Goal: Task Accomplishment & Management: Manage account settings

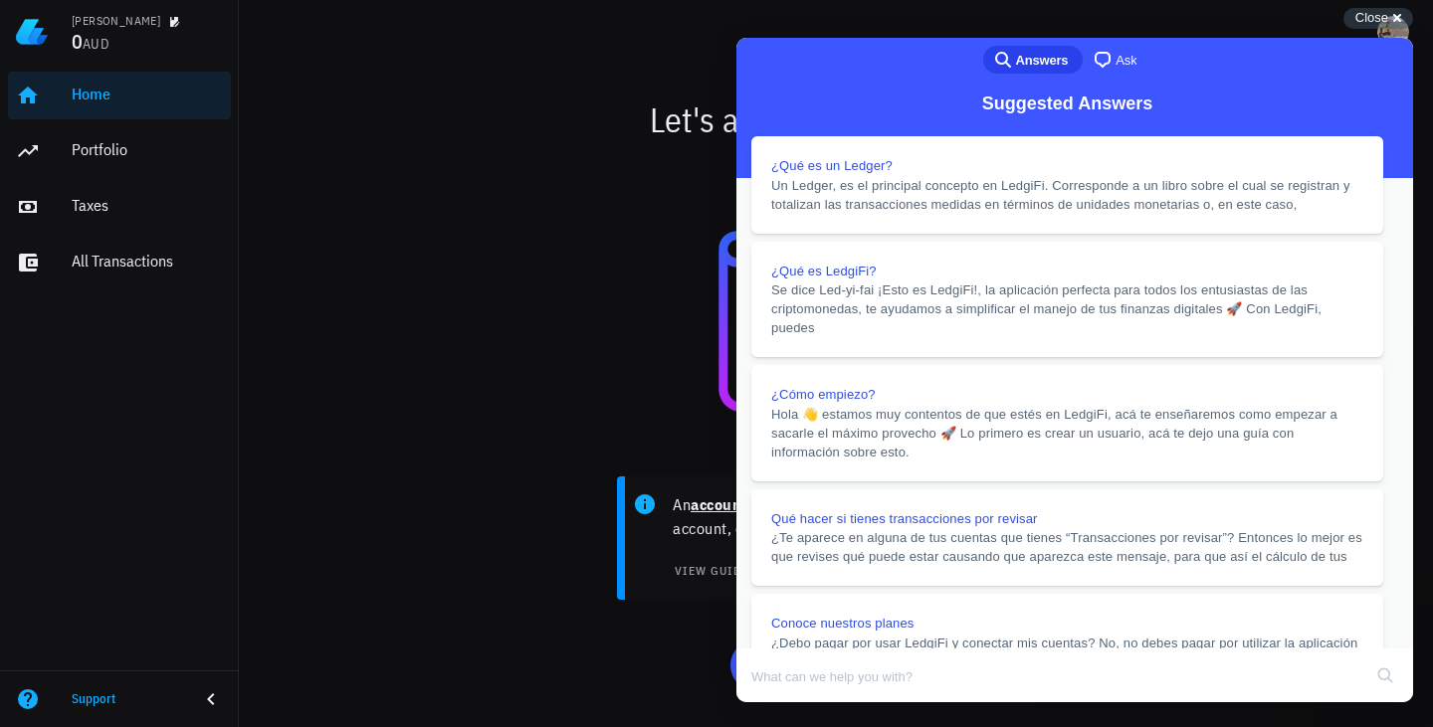
click at [773, 703] on button "Close" at bounding box center [755, 716] width 36 height 26
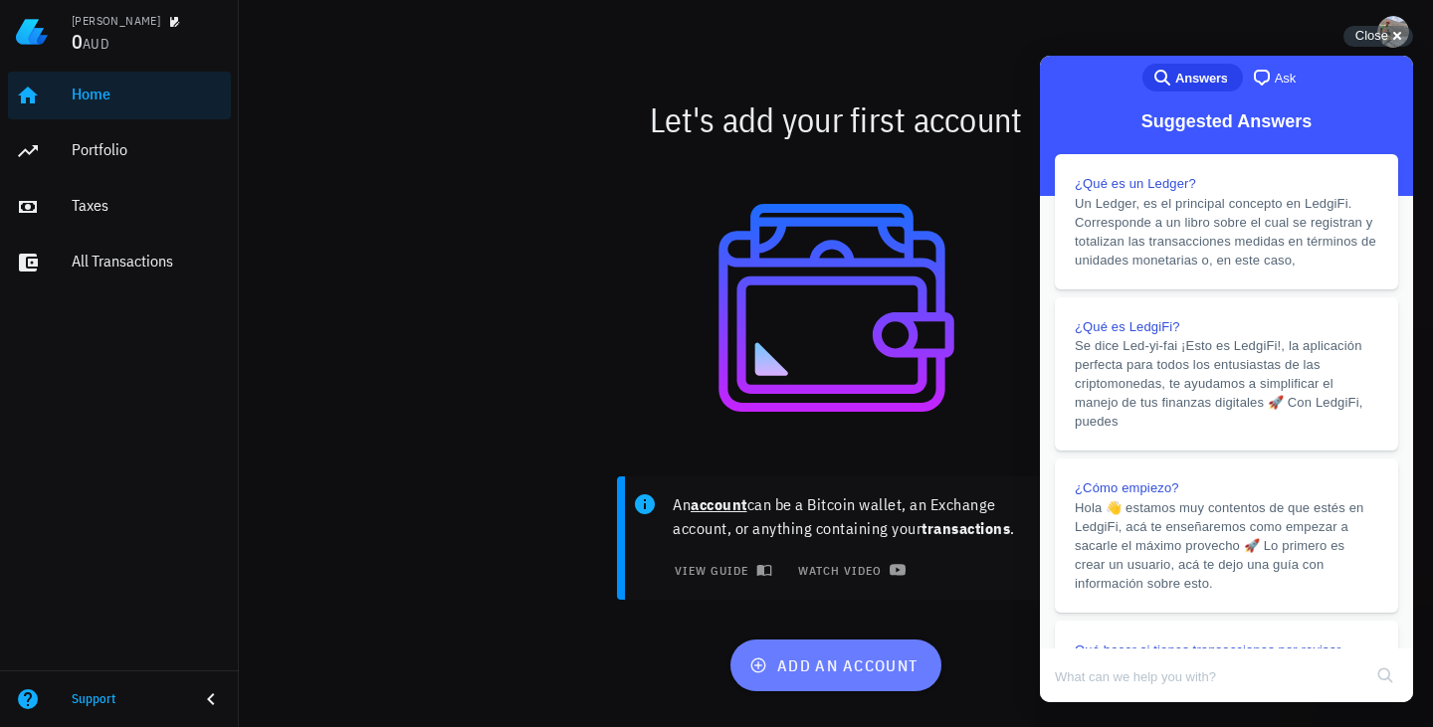
click at [861, 658] on span "add an account" at bounding box center [835, 666] width 164 height 20
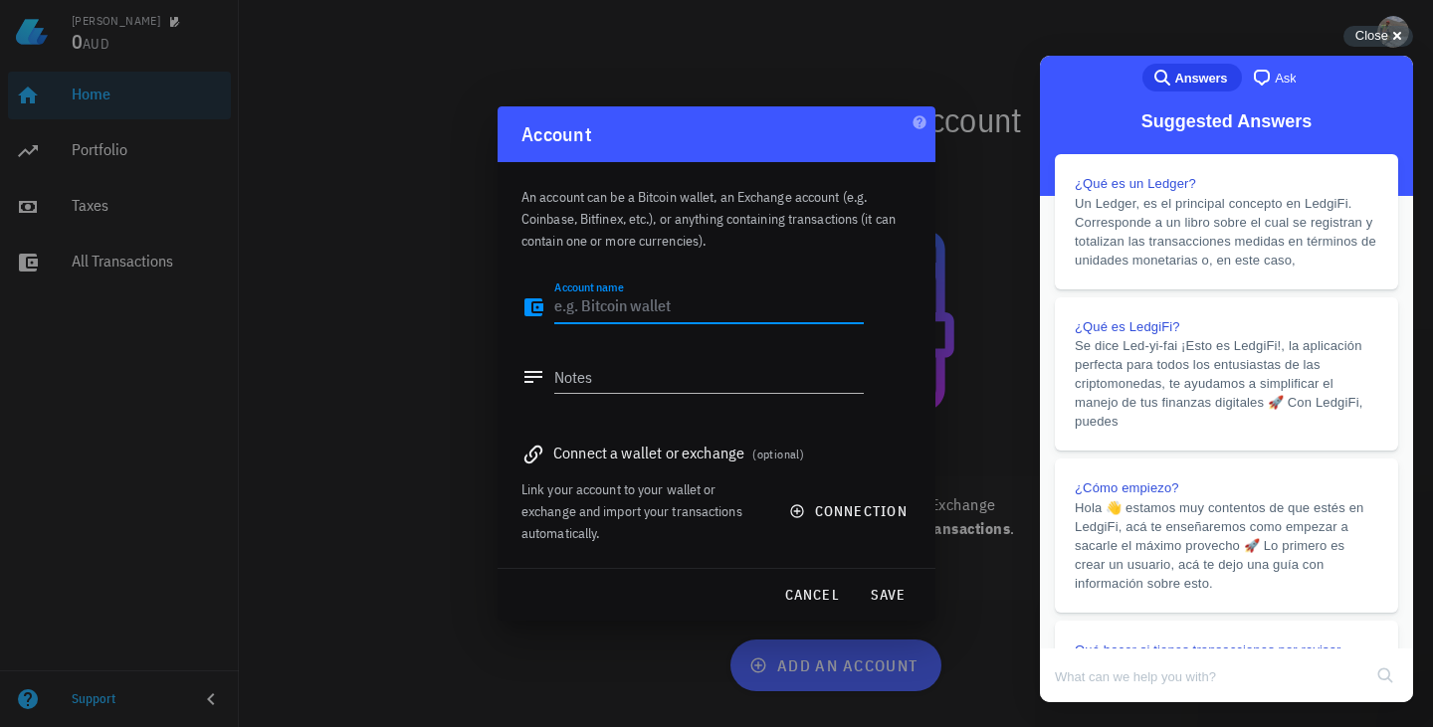
click at [664, 301] on textarea "Account name" at bounding box center [708, 308] width 309 height 32
type textarea "Buda.com"
click at [894, 590] on span "save" at bounding box center [888, 595] width 48 height 18
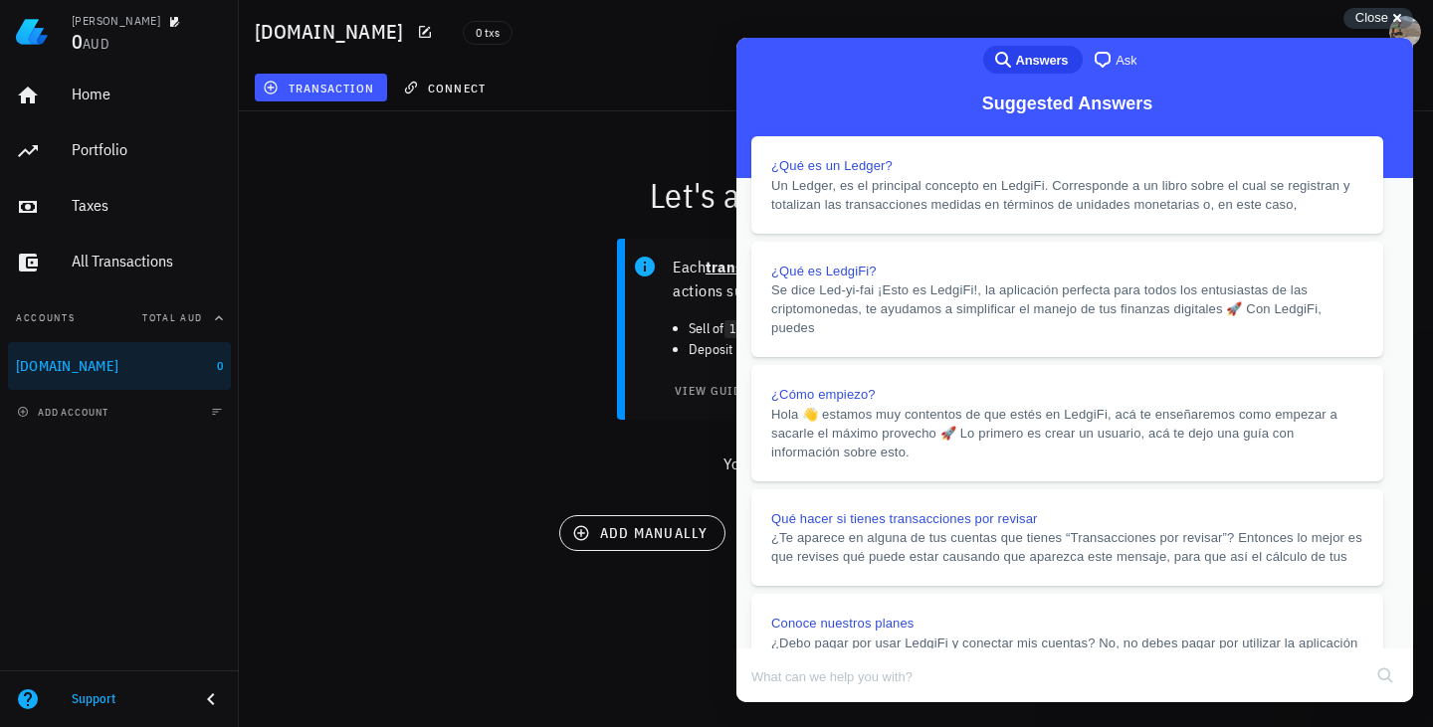
scroll to position [189, 0]
click at [773, 703] on button "Close" at bounding box center [755, 716] width 36 height 26
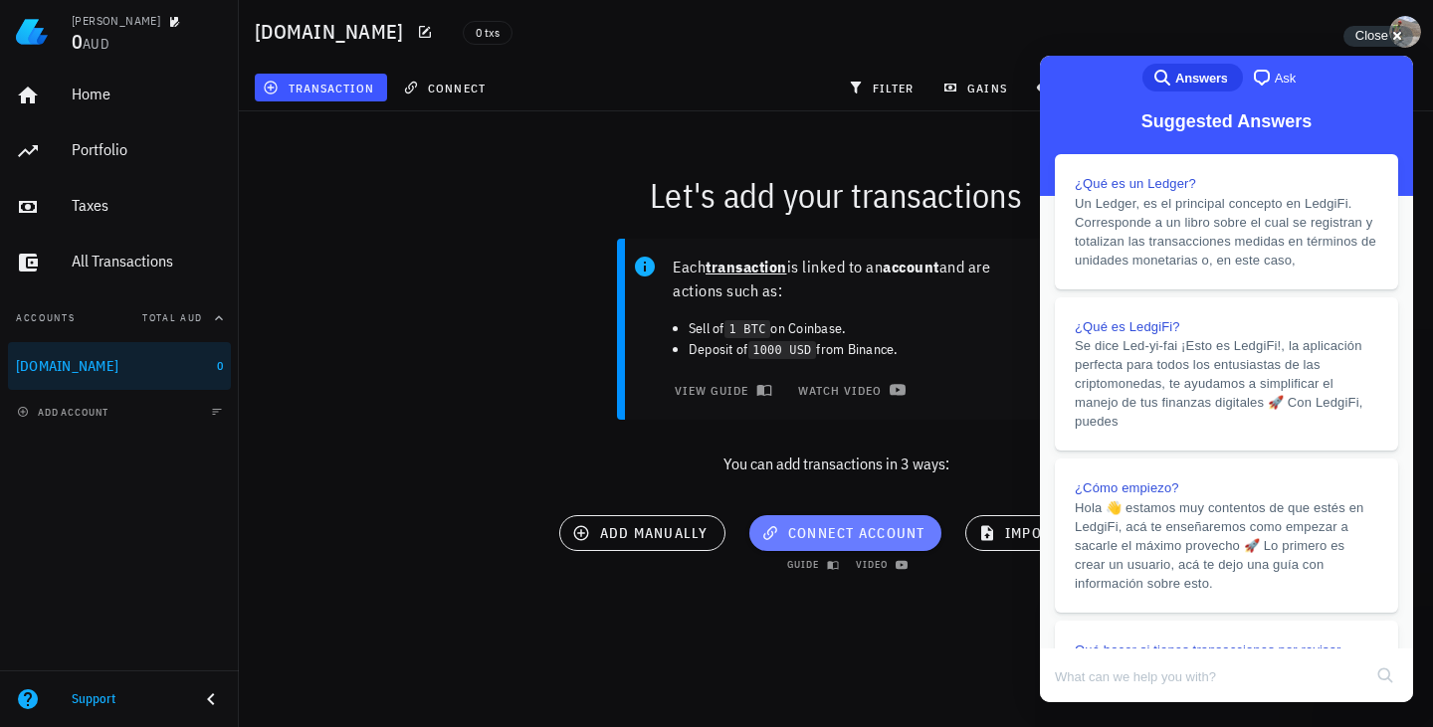
click at [834, 540] on span "connect account" at bounding box center [845, 533] width 160 height 18
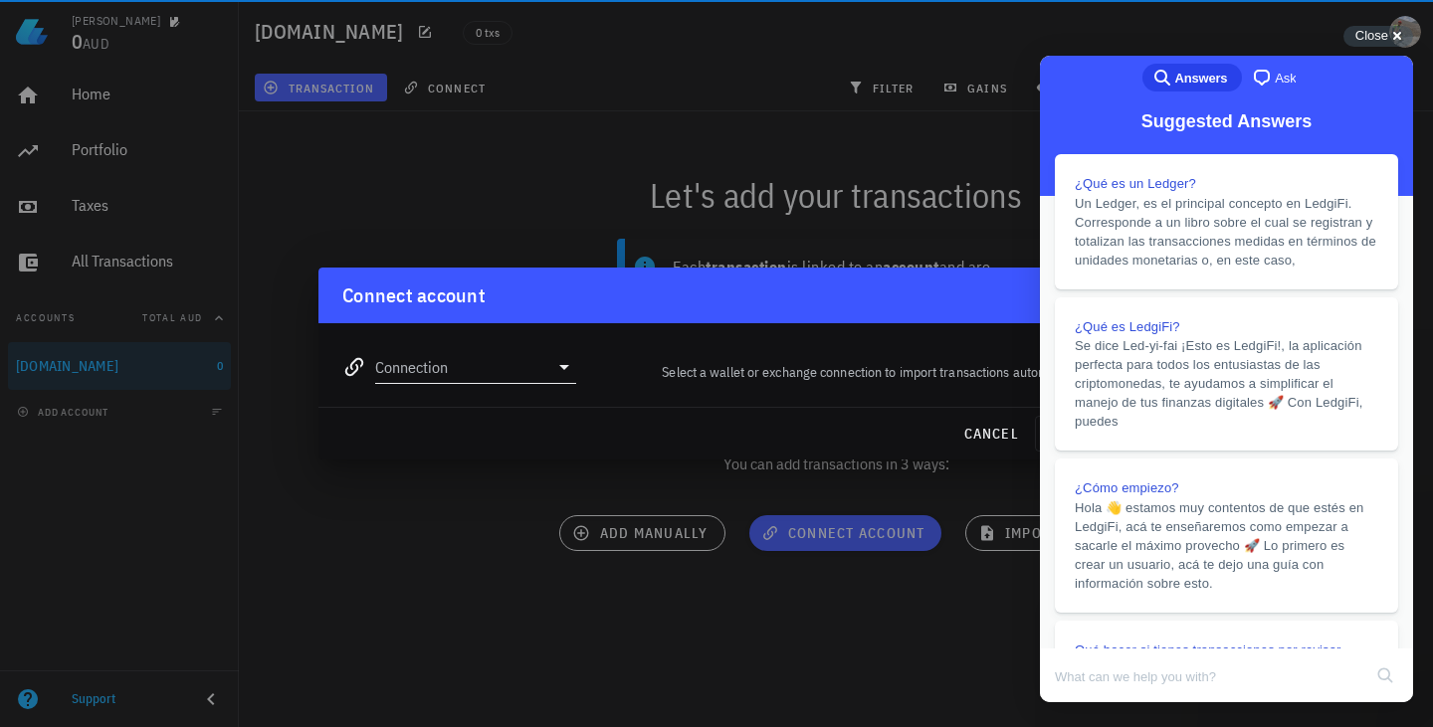
click at [533, 358] on input "Connection" at bounding box center [461, 367] width 173 height 32
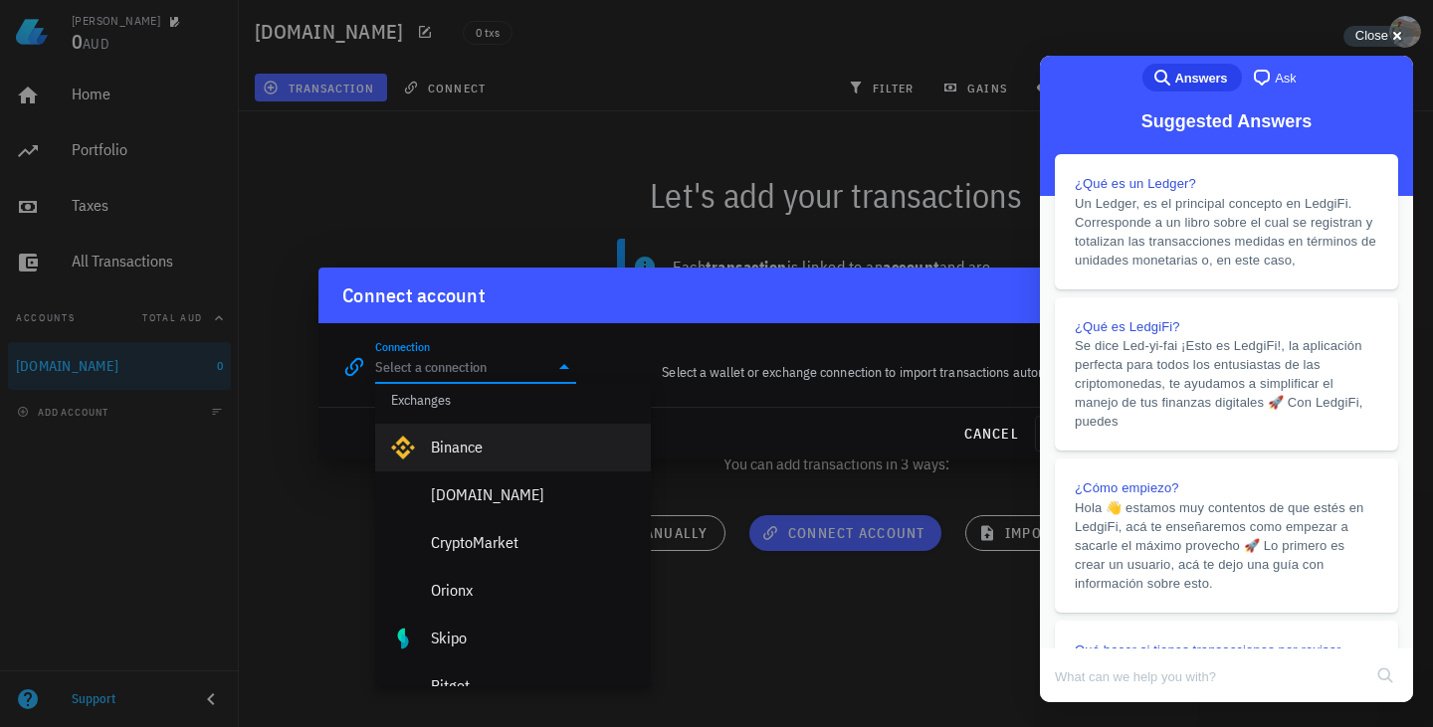
scroll to position [19, 0]
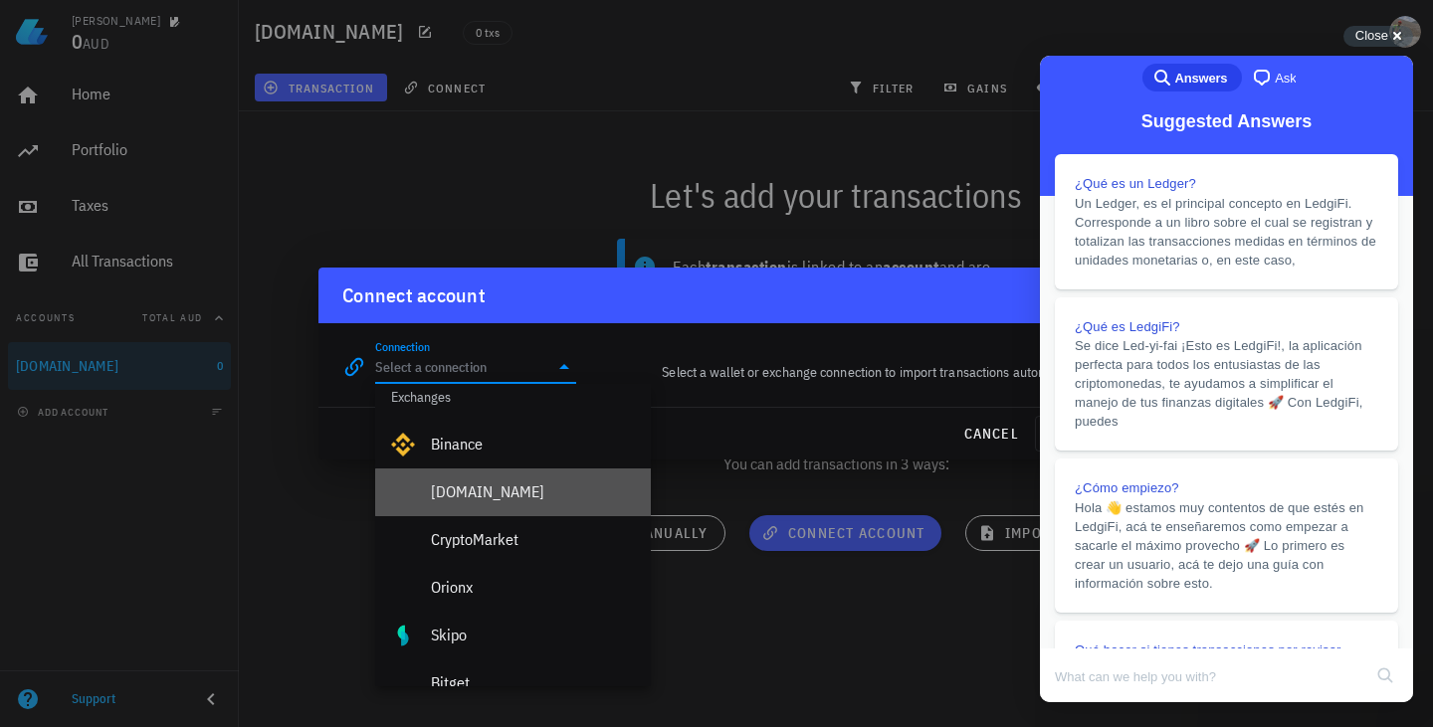
click at [499, 479] on div "Buda.com" at bounding box center [533, 492] width 204 height 43
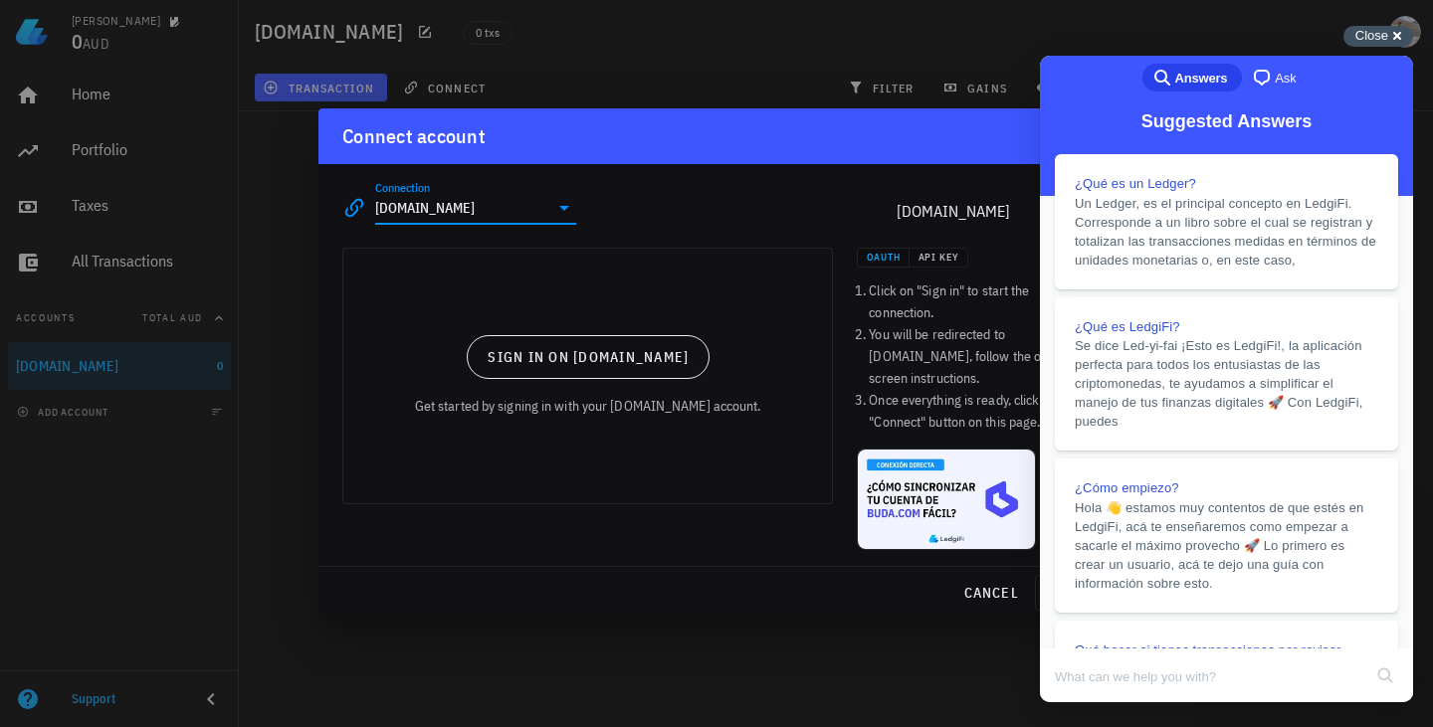
click at [1399, 32] on div "Close cross-small" at bounding box center [1378, 36] width 70 height 21
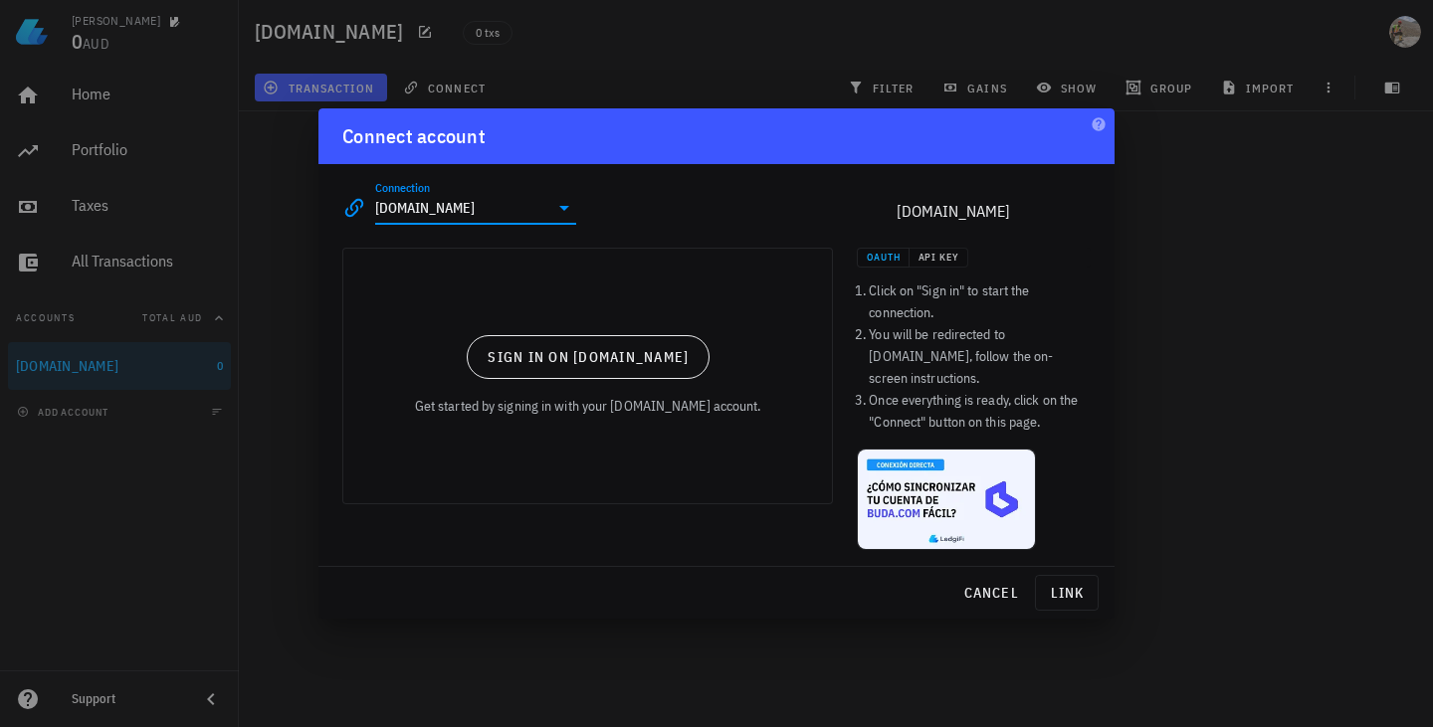
click at [516, 217] on input "Buda.com" at bounding box center [461, 208] width 173 height 32
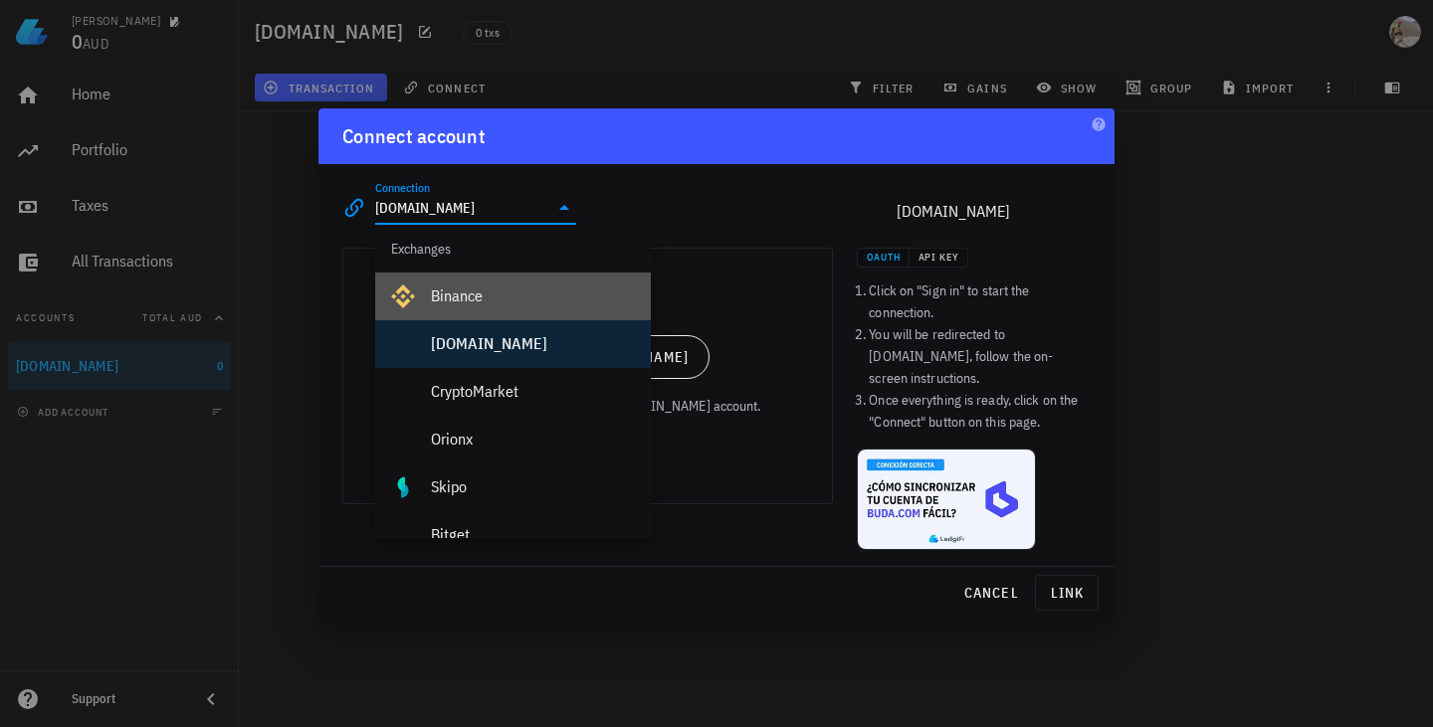
click at [466, 302] on div "Binance" at bounding box center [533, 296] width 204 height 19
type input "Binance"
